Goal: Book appointment/travel/reservation

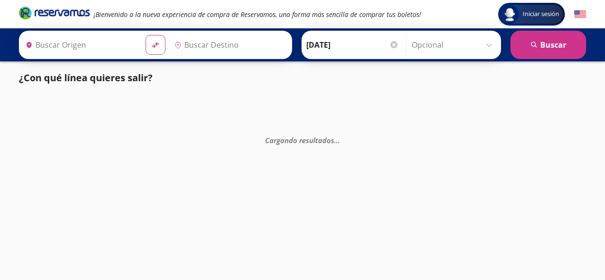
type input "Acapulco, [GEOGRAPHIC_DATA]"
type input "[GEOGRAPHIC_DATA], [GEOGRAPHIC_DATA]"
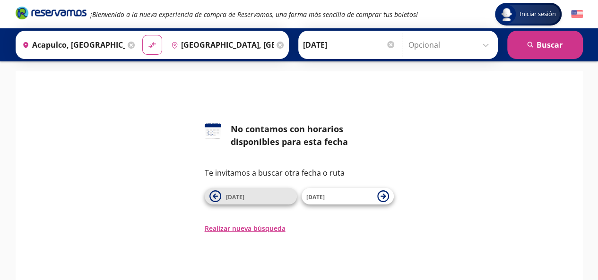
click at [258, 194] on span "[DATE]" at bounding box center [259, 196] width 66 height 11
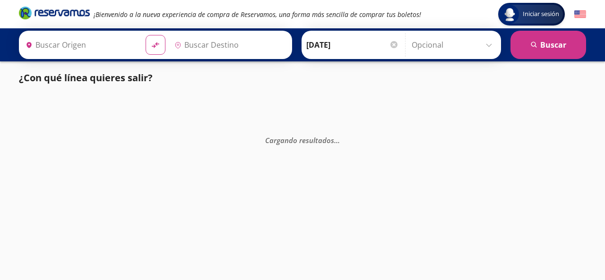
type input "[GEOGRAPHIC_DATA], [GEOGRAPHIC_DATA]"
type input "Acapulco, [GEOGRAPHIC_DATA]"
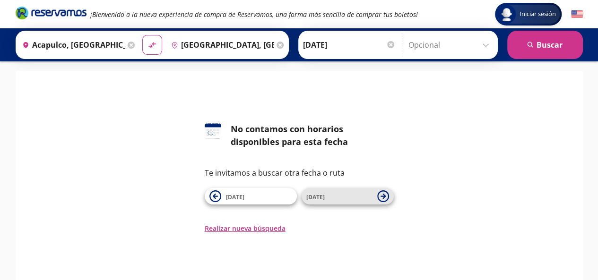
click at [330, 194] on span "[DATE]" at bounding box center [339, 196] width 66 height 11
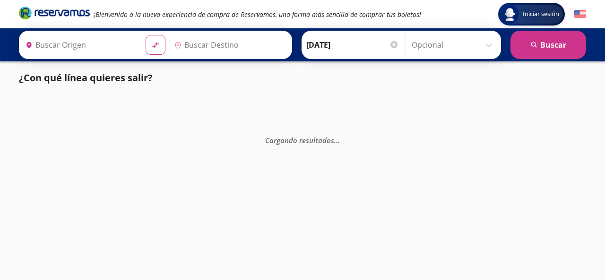
type input "[GEOGRAPHIC_DATA], [GEOGRAPHIC_DATA]"
type input "Acapulco, [GEOGRAPHIC_DATA]"
type input "[GEOGRAPHIC_DATA], [GEOGRAPHIC_DATA]"
type input "Acapulco, [GEOGRAPHIC_DATA]"
type input "[GEOGRAPHIC_DATA], [GEOGRAPHIC_DATA]"
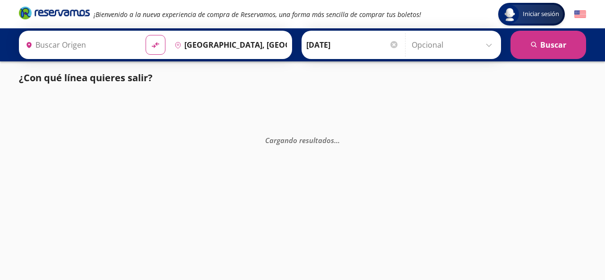
type input "Acapulco, [GEOGRAPHIC_DATA]"
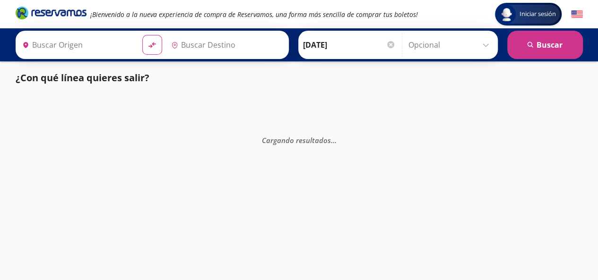
type input "Acapulco, [GEOGRAPHIC_DATA]"
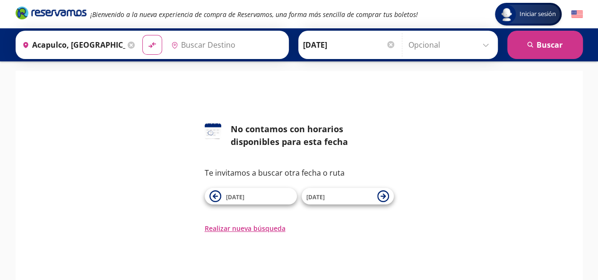
type input "[GEOGRAPHIC_DATA], [GEOGRAPHIC_DATA]"
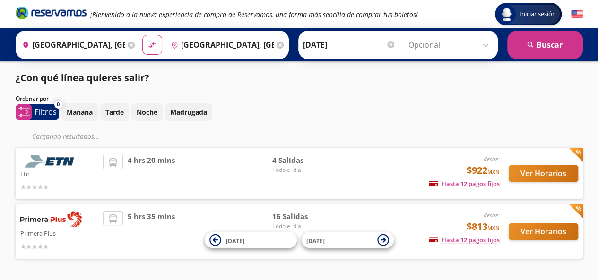
scroll to position [30, 0]
